Goal: Task Accomplishment & Management: Complete application form

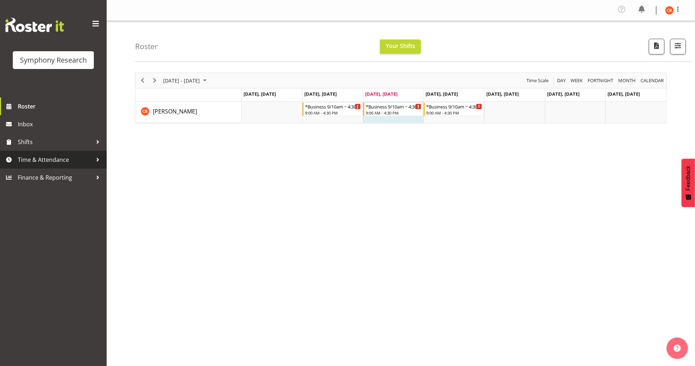
click at [45, 155] on span "Time & Attendance" at bounding box center [55, 159] width 75 height 11
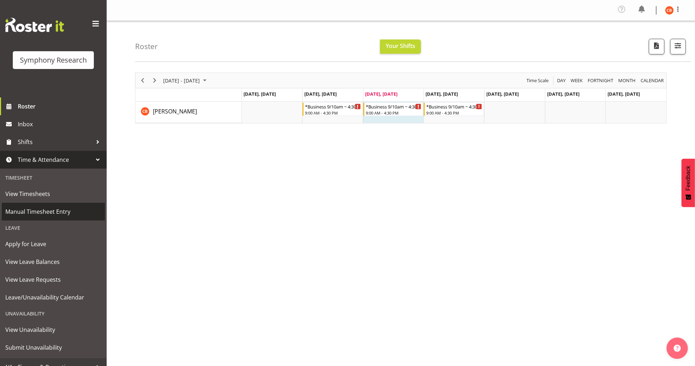
click at [53, 214] on span "Manual Timesheet Entry" at bounding box center [53, 211] width 96 height 11
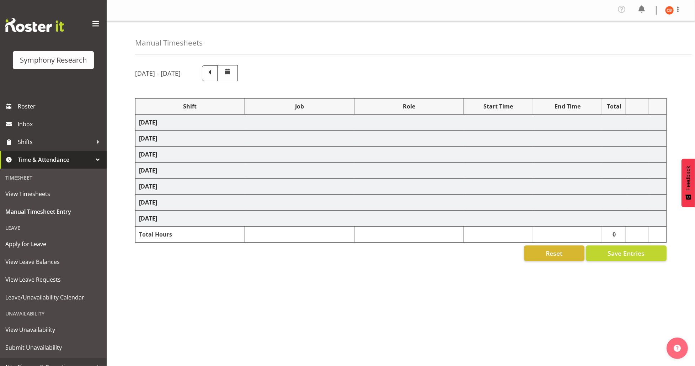
select select "26078"
select select "10242"
select select "26078"
select select "10242"
select select "47"
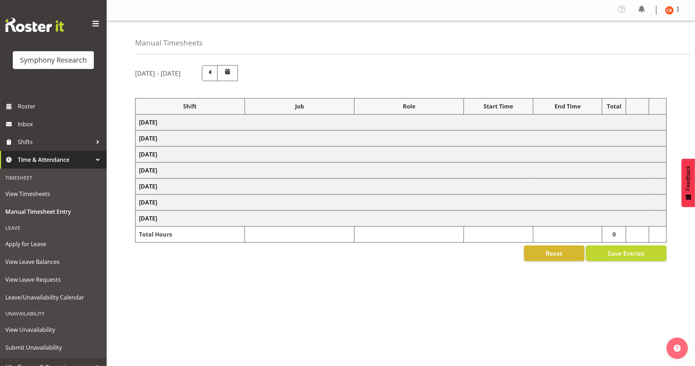
select select "26078"
select select "10242"
select select "47"
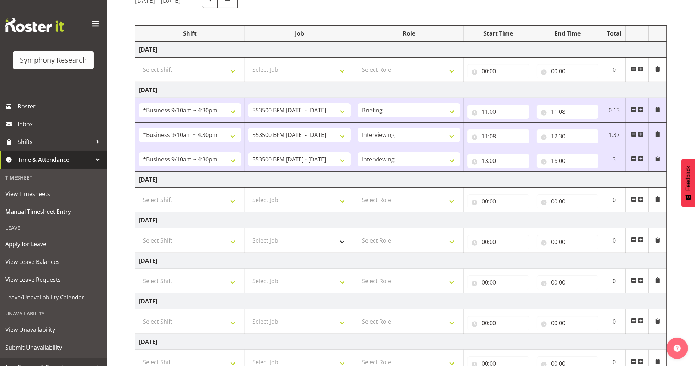
scroll to position [95, 0]
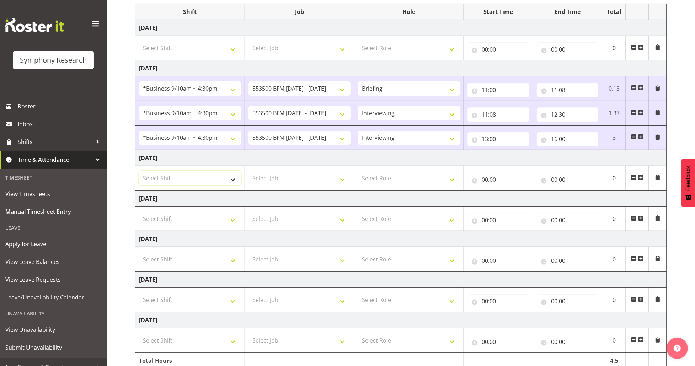
click at [229, 181] on select "Select Shift !!Weekend Residential (Roster IT Shift Label) *Business 9/10am ~ 4…" at bounding box center [190, 178] width 102 height 14
select select "26078"
click at [139, 171] on select "Select Shift !!Weekend Residential (Roster IT Shift Label) *Business 9/10am ~ 4…" at bounding box center [190, 178] width 102 height 14
click at [336, 181] on select "Select Job 550060 IF Admin 553492 World Poll Aus Wave 2 Main 2025 553493 World …" at bounding box center [299, 178] width 102 height 14
select select "10242"
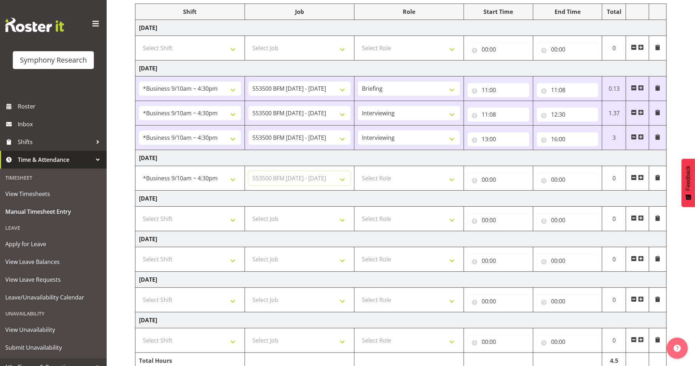
click at [248, 171] on select "Select Job 550060 IF Admin 553492 World Poll Aus Wave 2 Main 2025 553493 World …" at bounding box center [299, 178] width 102 height 14
click at [640, 179] on span at bounding box center [641, 177] width 6 height 6
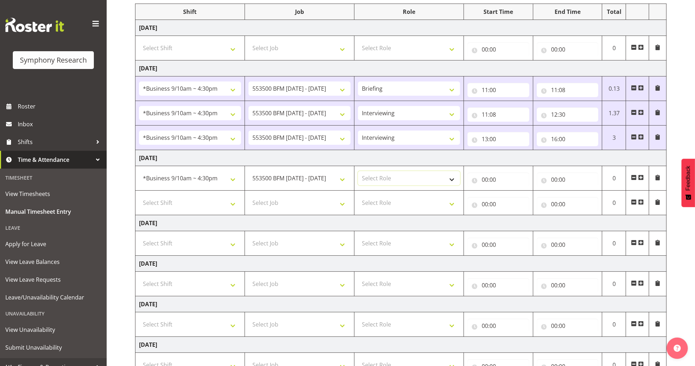
click at [443, 175] on select "Select Role Briefing Interviewing" at bounding box center [409, 178] width 102 height 14
select select "47"
click at [358, 171] on select "Select Role Briefing Interviewing" at bounding box center [409, 178] width 102 height 14
click at [488, 181] on input "00:00" at bounding box center [498, 179] width 62 height 14
click at [519, 197] on select "00 01 02 03 04 05 06 07 08 09 10 11 12 13 14 15 16 17 18 19 20 21 22 23" at bounding box center [516, 198] width 16 height 14
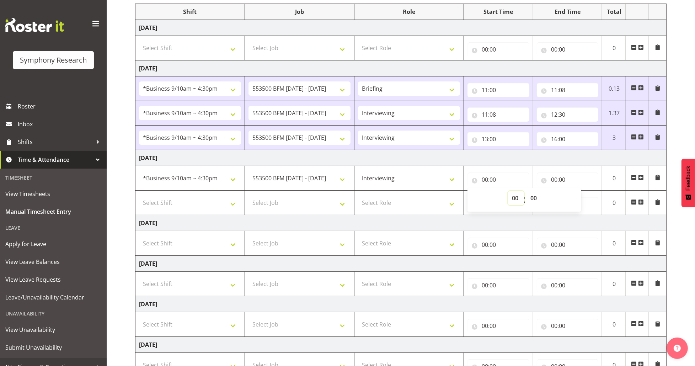
select select "11"
type input "11:00"
click at [519, 197] on select "00 01 02 03 04 05 06 07 08 09 10 11 12 13 14 15 16 17 18 19 20 21 22 23" at bounding box center [516, 198] width 16 height 14
click at [554, 180] on input "00:00" at bounding box center [568, 179] width 62 height 14
click at [584, 197] on select "00 01 02 03 04 05 06 07 08 09 10 11 12 13 14 15 16 17 18 19 20 21 22 23" at bounding box center [585, 198] width 16 height 14
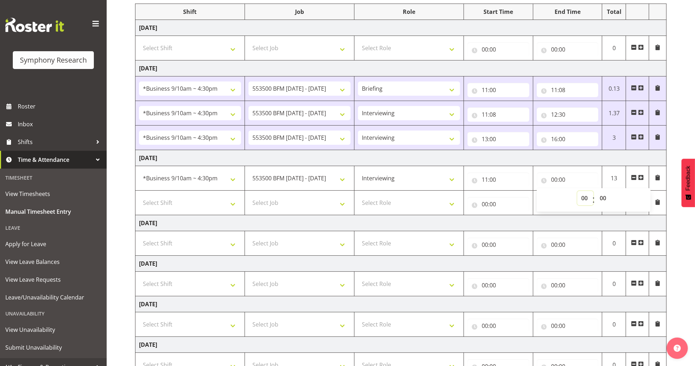
select select "13"
click at [577, 191] on select "00 01 02 03 04 05 06 07 08 09 10 11 12 13 14 15 16 17 18 19 20 21 22 23" at bounding box center [585, 198] width 16 height 14
type input "13:00"
click at [604, 200] on select "00 01 02 03 04 05 06 07 08 09 10 11 12 13 14 15 16 17 18 19 20 21 22 23 24 25 2…" at bounding box center [604, 198] width 16 height 14
select select "50"
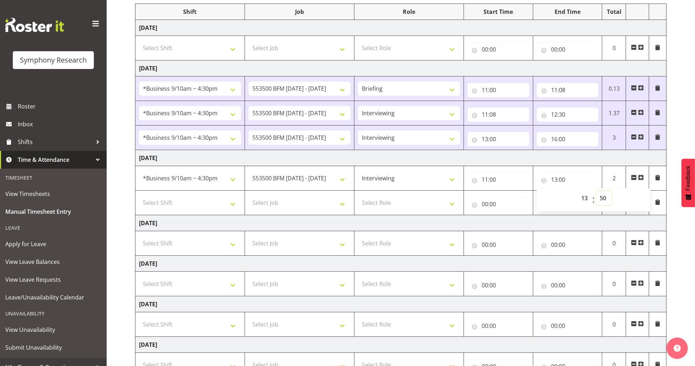
click at [596, 191] on select "00 01 02 03 04 05 06 07 08 09 10 11 12 13 14 15 16 17 18 19 20 21 22 23 24 25 2…" at bounding box center [604, 198] width 16 height 14
type input "13:50"
click at [667, 186] on div "[DATE] - [DATE] Shift Job Role Start Time End Time Total [DATE] Select Shift !!…" at bounding box center [415, 191] width 560 height 452
click at [225, 204] on select "Select Shift !!Weekend Residential (Roster IT Shift Label) *Business 9/10am ~ 4…" at bounding box center [190, 202] width 102 height 14
select select "26078"
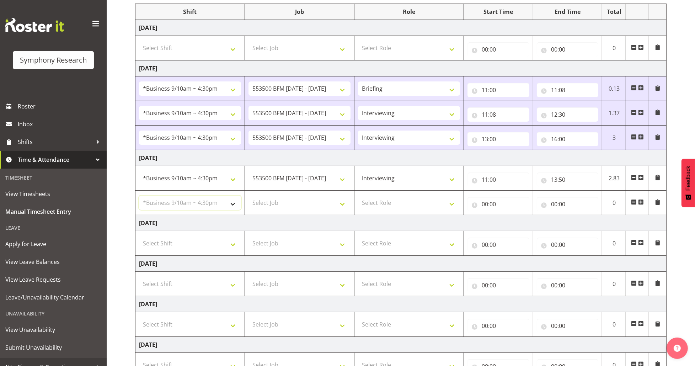
click at [139, 195] on select "Select Shift !!Weekend Residential (Roster IT Shift Label) *Business 9/10am ~ 4…" at bounding box center [190, 202] width 102 height 14
click at [264, 200] on select "Select Job 550060 IF Admin 553492 World Poll Aus Wave 2 Main 2025 553493 World …" at bounding box center [299, 202] width 102 height 14
select select "10242"
click at [248, 195] on select "Select Job 550060 IF Admin 553492 World Poll Aus Wave 2 Main 2025 553493 World …" at bounding box center [299, 202] width 102 height 14
click at [383, 199] on select "Select Role Briefing Interviewing" at bounding box center [409, 202] width 102 height 14
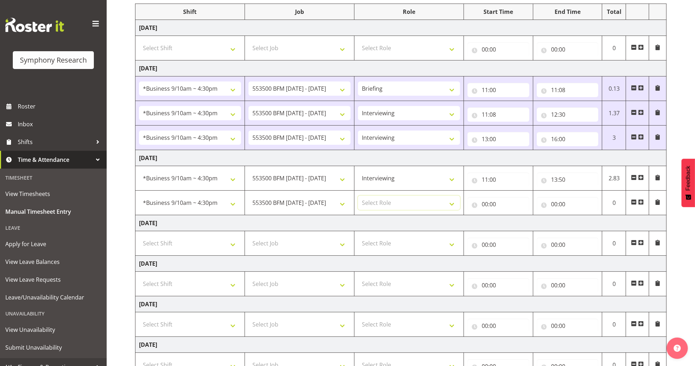
select select "47"
click at [358, 195] on select "Select Role Briefing Interviewing" at bounding box center [409, 202] width 102 height 14
click at [483, 206] on input "00:00" at bounding box center [498, 204] width 62 height 14
click at [512, 222] on select "00 01 02 03 04 05 06 07 08 09 10 11 12 13 14 15 16 17 18 19 20 21 22 23" at bounding box center [516, 222] width 16 height 14
select select "14"
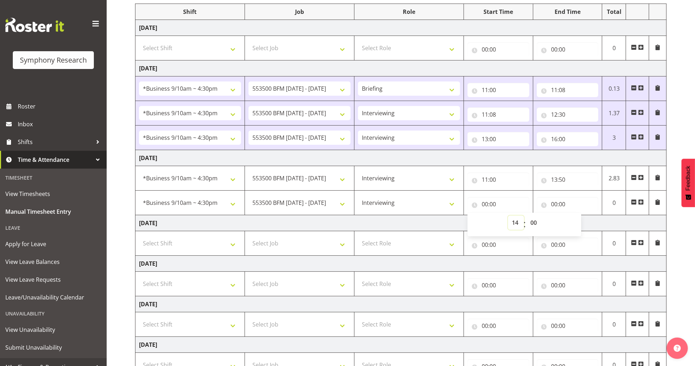
click at [508, 215] on select "00 01 02 03 04 05 06 07 08 09 10 11 12 13 14 15 16 17 18 19 20 21 22 23" at bounding box center [516, 222] width 16 height 14
type input "14:00"
click at [534, 223] on select "00 01 02 03 04 05 06 07 08 09 10 11 12 13 14 15 16 17 18 19 20 21 22 23 24 25 2…" at bounding box center [534, 222] width 16 height 14
select select "10"
click at [526, 215] on select "00 01 02 03 04 05 06 07 08 09 10 11 12 13 14 15 16 17 18 19 20 21 22 23 24 25 2…" at bounding box center [534, 222] width 16 height 14
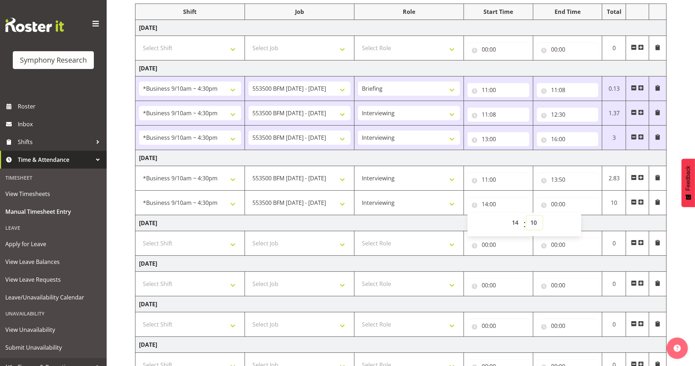
type input "14:10"
click at [554, 203] on input "00:00" at bounding box center [568, 204] width 62 height 14
click at [586, 223] on select "00 01 02 03 04 05 06 07 08 09 10 11 12 13 14 15 16 17 18 19 20 21 22 23" at bounding box center [585, 222] width 16 height 14
select select "16"
click at [577, 215] on select "00 01 02 03 04 05 06 07 08 09 10 11 12 13 14 15 16 17 18 19 20 21 22 23" at bounding box center [585, 222] width 16 height 14
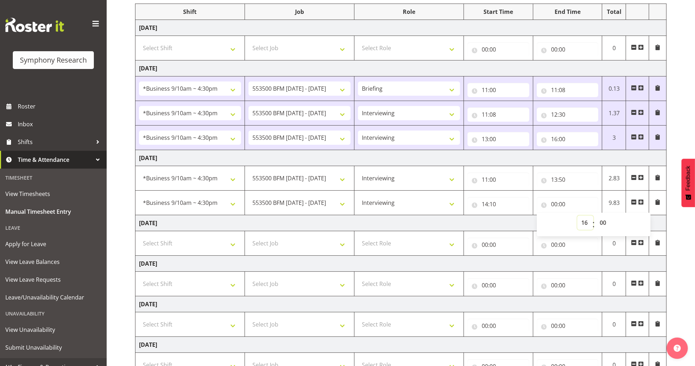
type input "16:00"
click at [673, 218] on div "[DATE] - [DATE] Shift Job Role Start Time End Time Total [DATE] Select Shift !!…" at bounding box center [415, 191] width 560 height 452
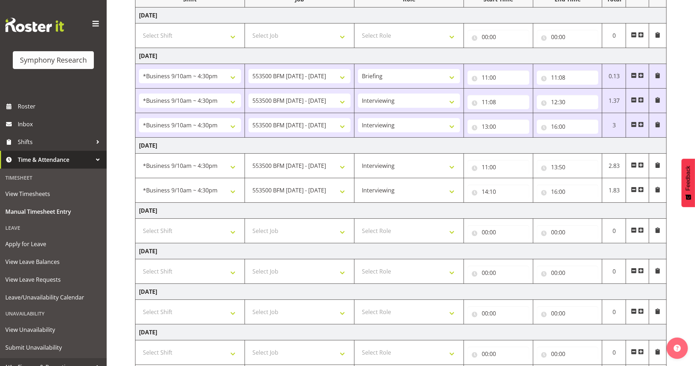
scroll to position [106, 0]
click at [634, 190] on span at bounding box center [634, 191] width 6 height 6
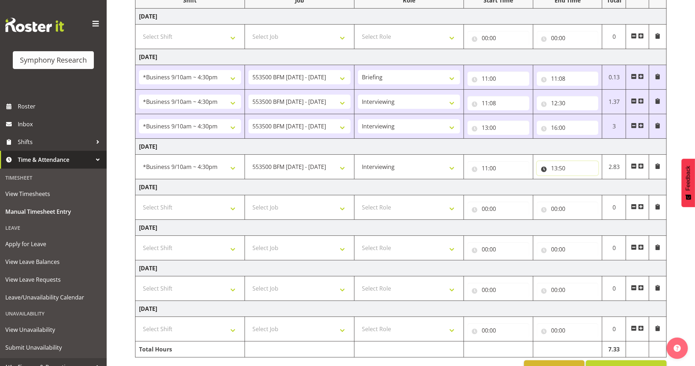
click at [557, 169] on input "13:50" at bounding box center [568, 168] width 62 height 14
click at [582, 185] on select "00 01 02 03 04 05 06 07 08 09 10 11 12 13 14 15 16 17 18 19 20 21 22 23" at bounding box center [585, 186] width 16 height 14
select select "15"
click at [577, 179] on select "00 01 02 03 04 05 06 07 08 09 10 11 12 13 14 15 16 17 18 19 20 21 22 23" at bounding box center [585, 186] width 16 height 14
type input "15:50"
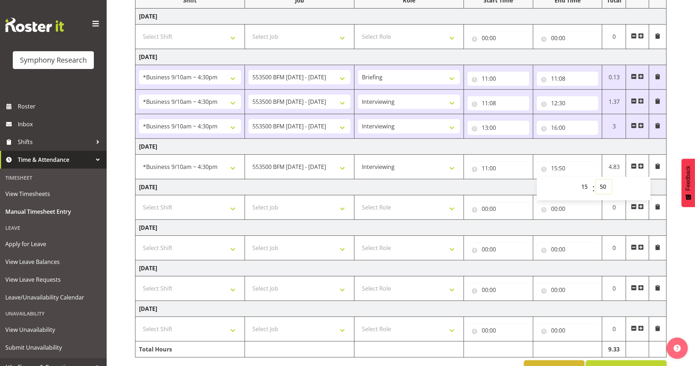
click at [602, 186] on select "00 01 02 03 04 05 06 07 08 09 10 11 12 13 14 15 16 17 18 19 20 21 22 23 24 25 2…" at bounding box center [604, 186] width 16 height 14
select select "30"
click at [596, 179] on select "00 01 02 03 04 05 06 07 08 09 10 11 12 13 14 15 16 17 18 19 20 21 22 23 24 25 2…" at bounding box center [604, 186] width 16 height 14
type input "15:30"
click at [680, 234] on div "[DATE] - [DATE] Shift Job Role Start Time End Time Total [DATE] Select Shift !!…" at bounding box center [415, 167] width 560 height 427
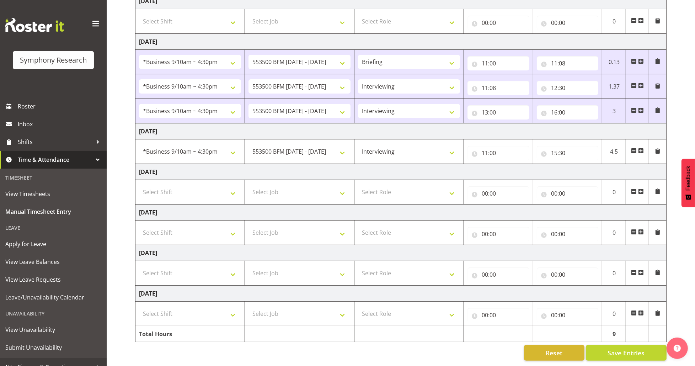
scroll to position [129, 0]
click at [633, 348] on span "Save Entries" at bounding box center [625, 352] width 37 height 9
